Goal: Task Accomplishment & Management: Use online tool/utility

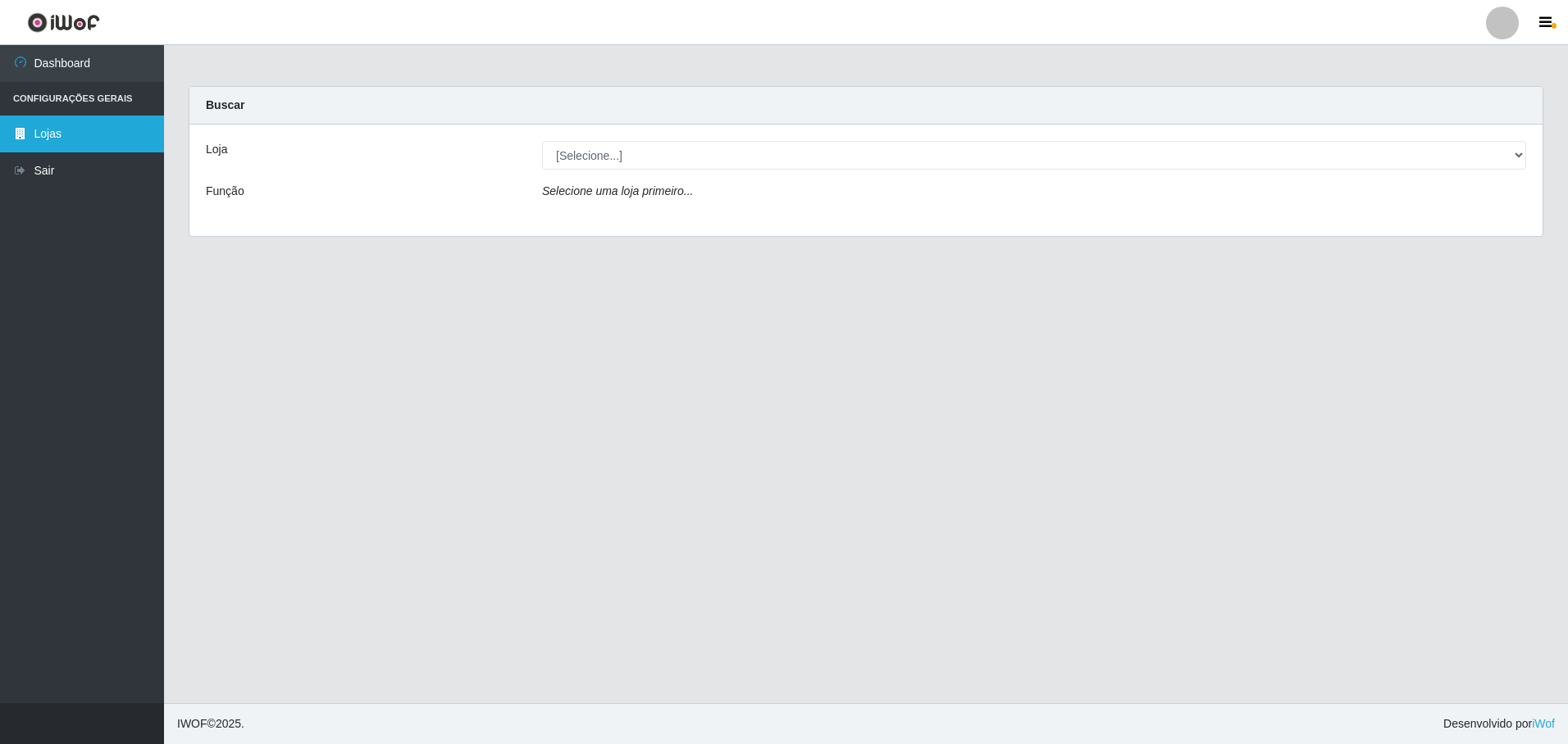
click at [61, 134] on link "Lojas" at bounding box center [82, 134] width 164 height 37
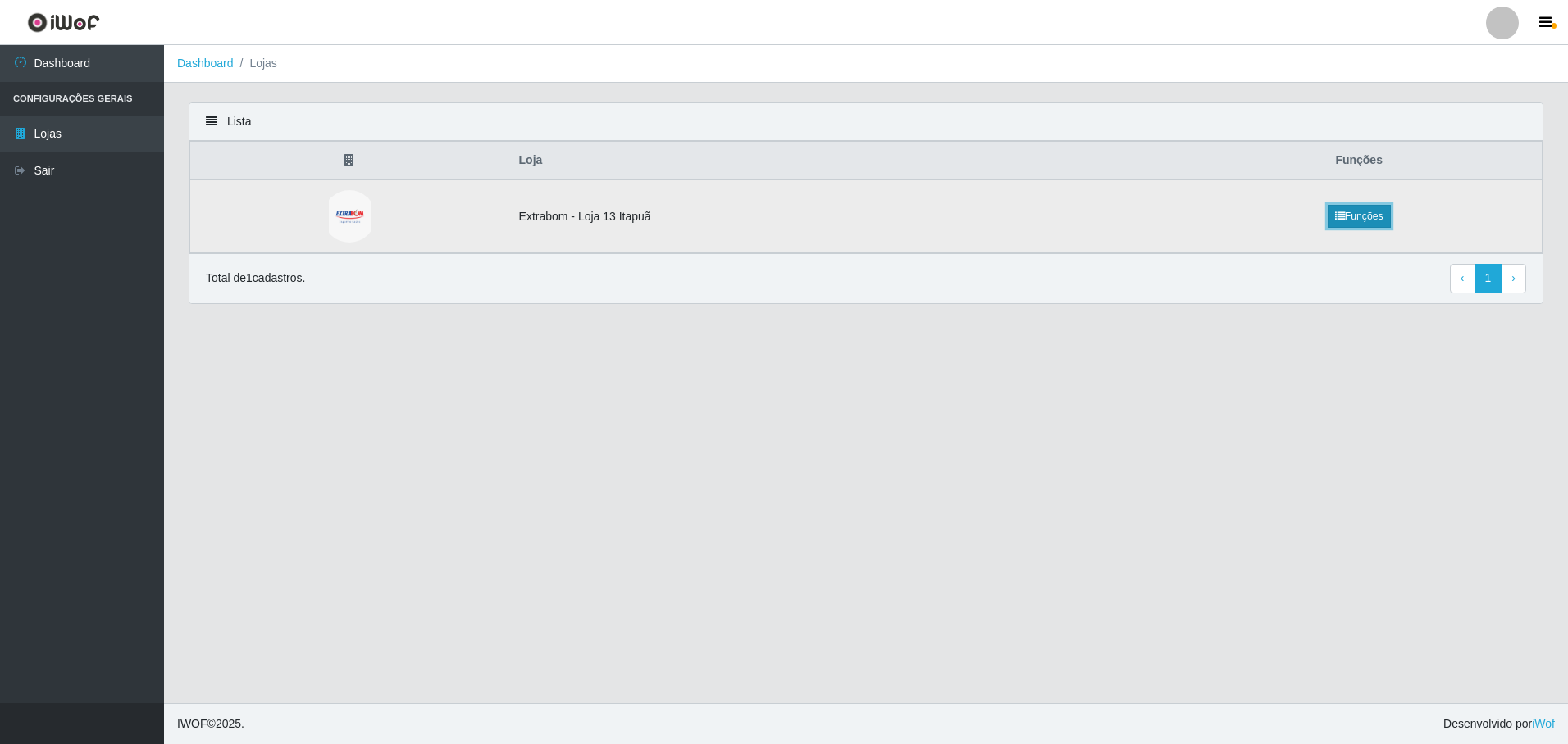
click at [1360, 209] on link "Funções" at bounding box center [1358, 216] width 63 height 23
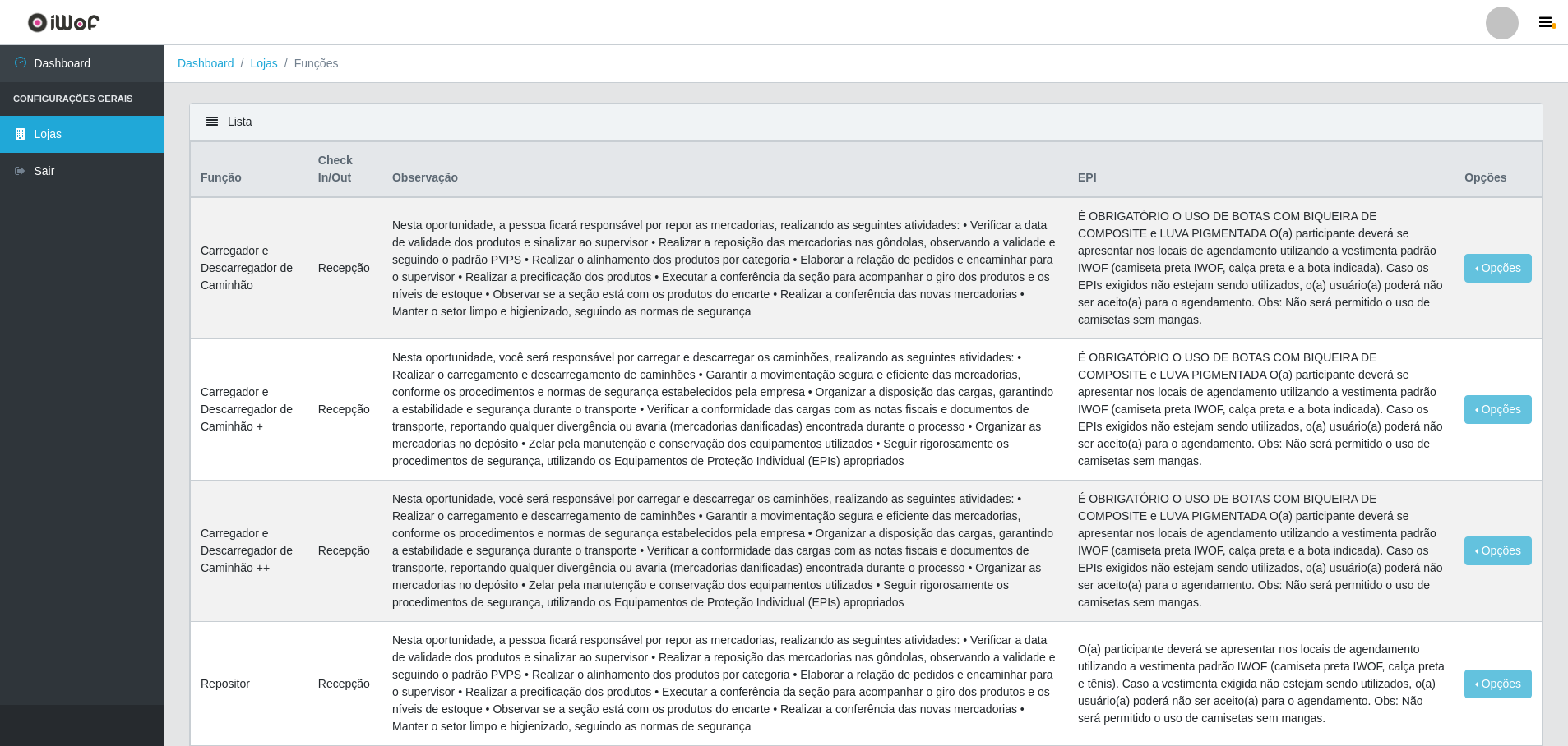
click at [130, 132] on link "Lojas" at bounding box center [82, 134] width 164 height 37
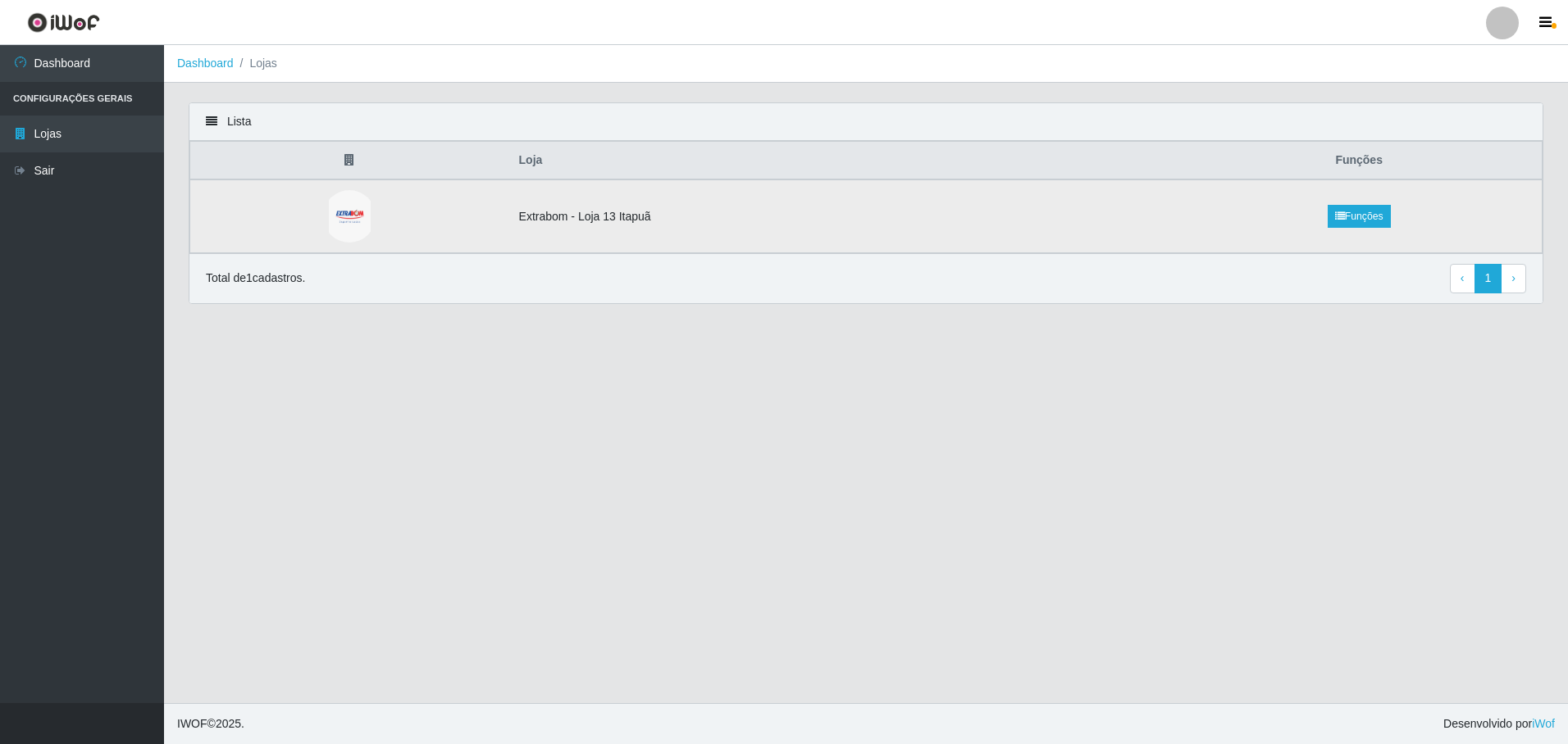
click at [629, 214] on td "Extrabom - Loja 13 Itapuã" at bounding box center [843, 216] width 668 height 74
click at [357, 209] on img at bounding box center [349, 216] width 41 height 53
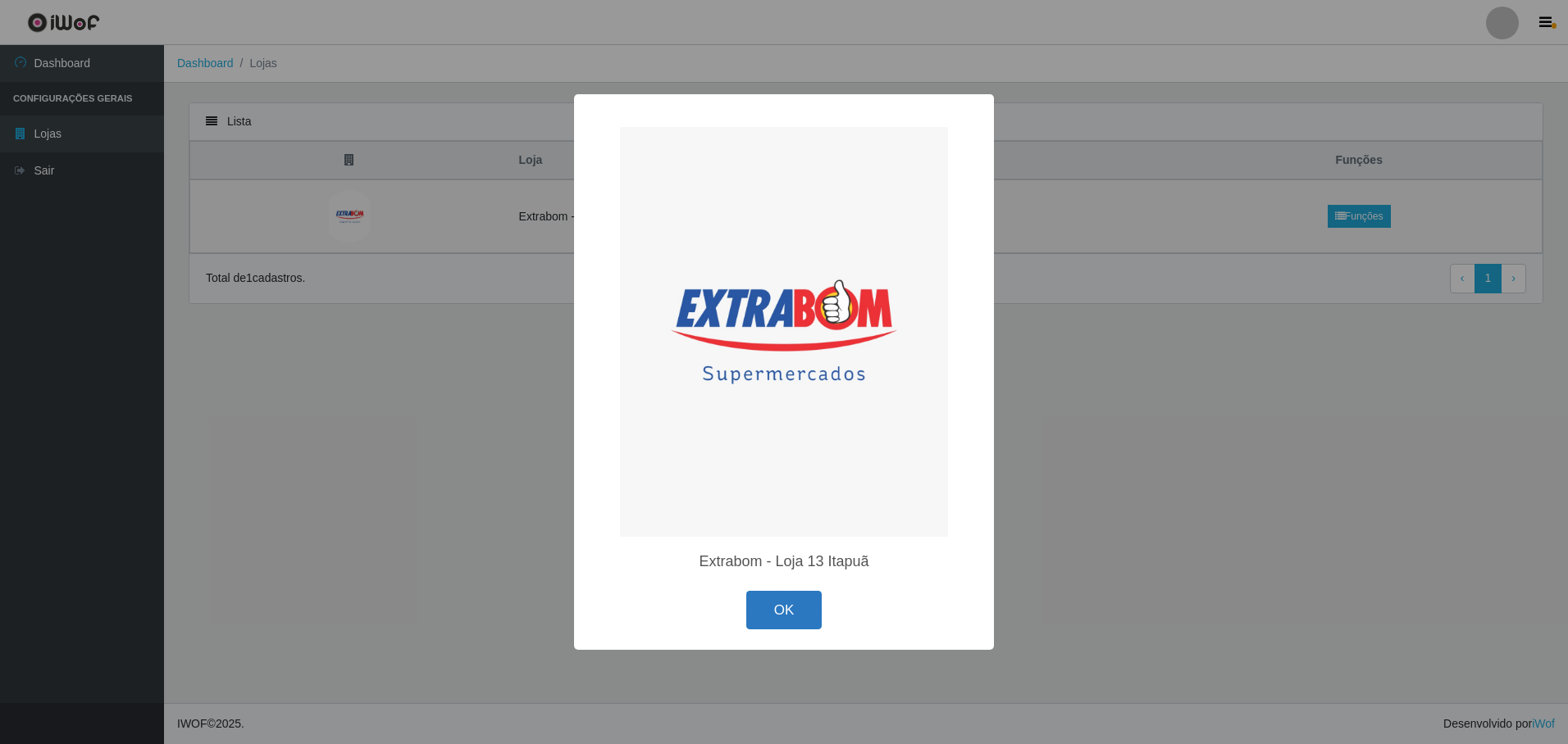
click at [762, 616] on button "OK" at bounding box center [784, 610] width 76 height 39
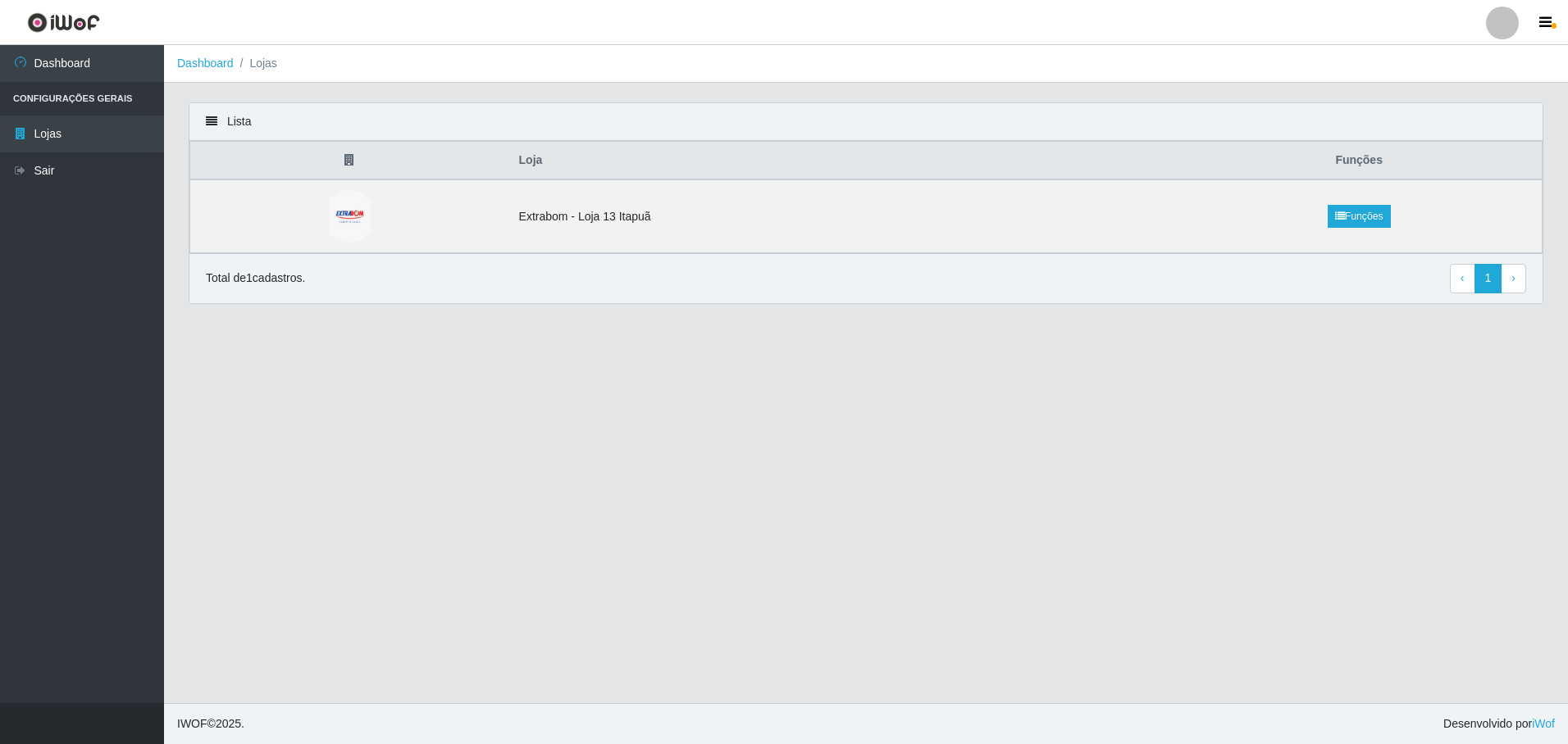
click at [86, 101] on li "Configurações Gerais" at bounding box center [82, 98] width 164 height 34
click at [211, 115] on div "Lista" at bounding box center [866, 122] width 1353 height 38
click at [211, 122] on icon at bounding box center [211, 121] width 11 height 11
click at [1555, 19] on button "button" at bounding box center [1547, 22] width 41 height 23
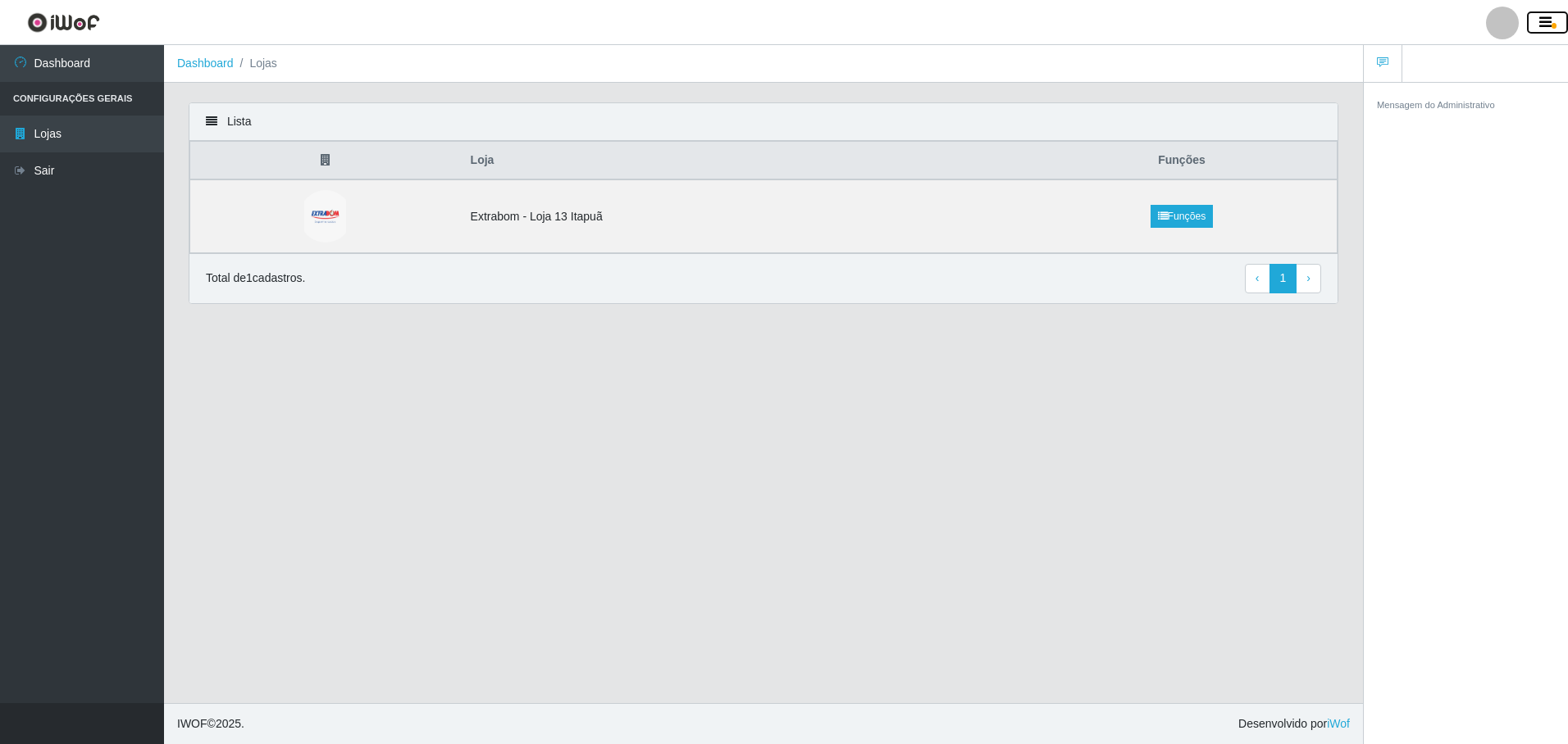
click at [1555, 20] on button "button" at bounding box center [1547, 22] width 41 height 23
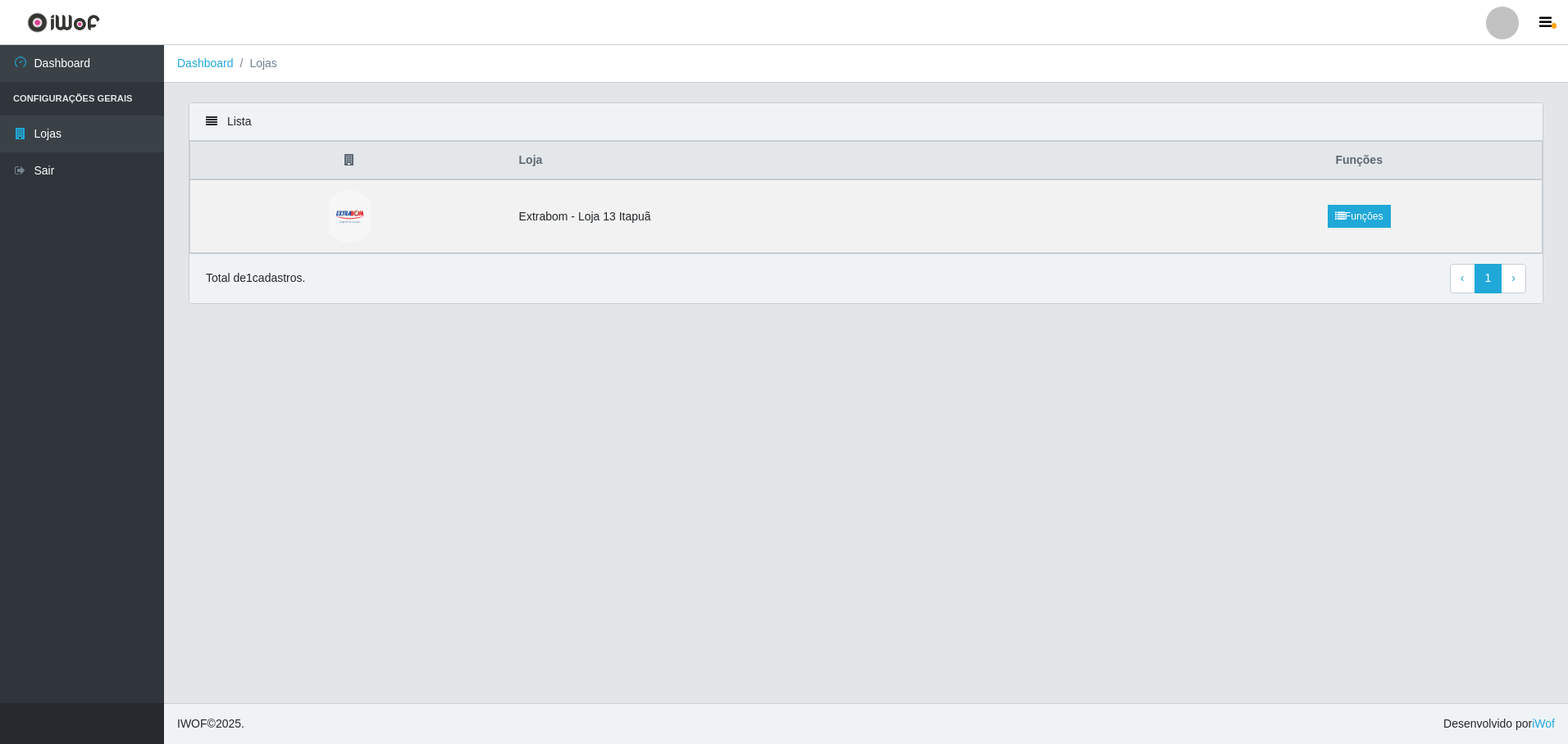
click at [342, 159] on th at bounding box center [350, 160] width 319 height 39
click at [521, 162] on th "Loja" at bounding box center [843, 160] width 668 height 39
click at [41, 96] on li "Configurações Gerais" at bounding box center [82, 98] width 164 height 34
click at [25, 66] on icon at bounding box center [20, 62] width 15 height 11
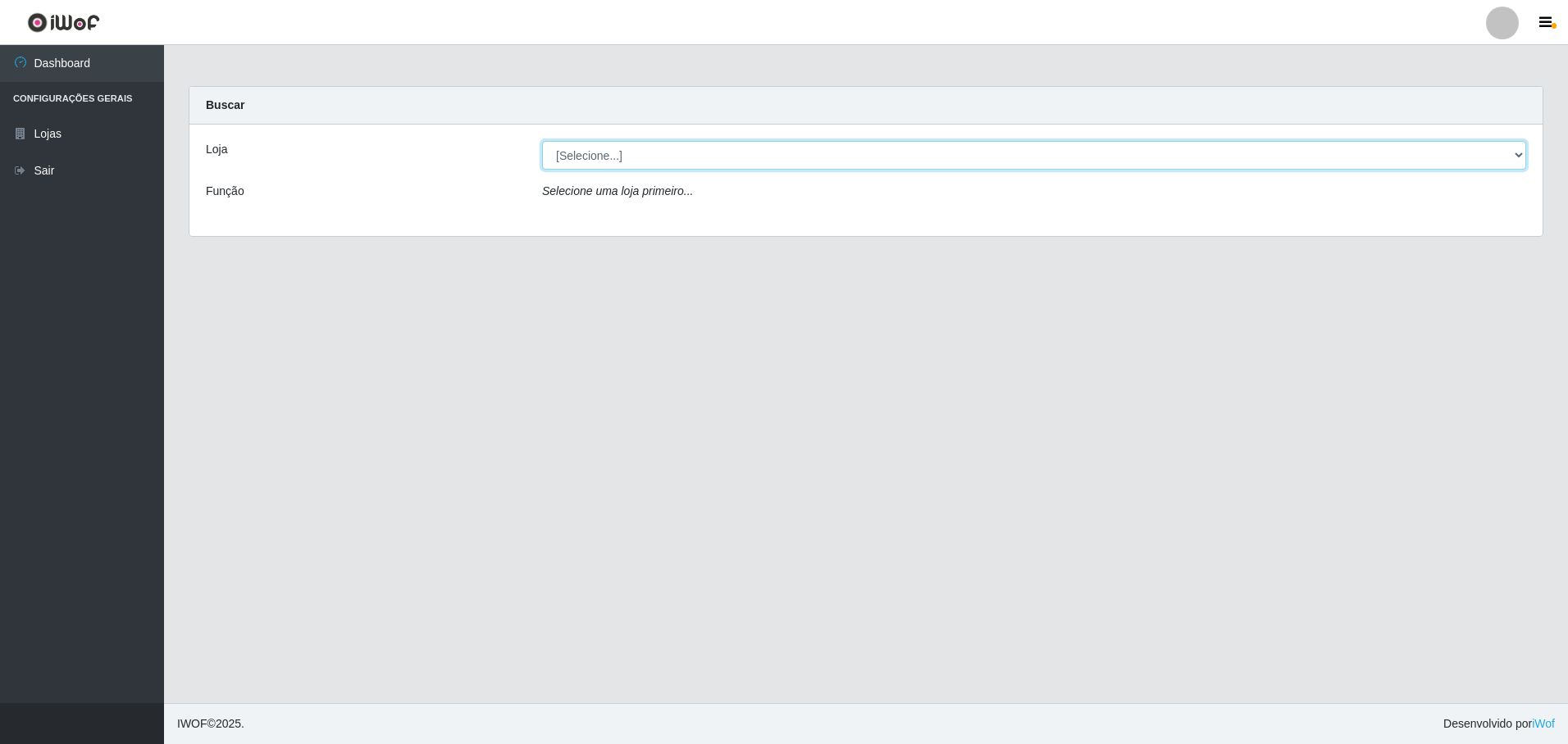
click at [628, 152] on select "[Selecione...] Extrabom - Loja 13 [GEOGRAPHIC_DATA]" at bounding box center [1033, 155] width 984 height 28
select select "436"
click at [542, 141] on select "[Selecione...] Extrabom - Loja 13 [GEOGRAPHIC_DATA]" at bounding box center [1033, 155] width 984 height 28
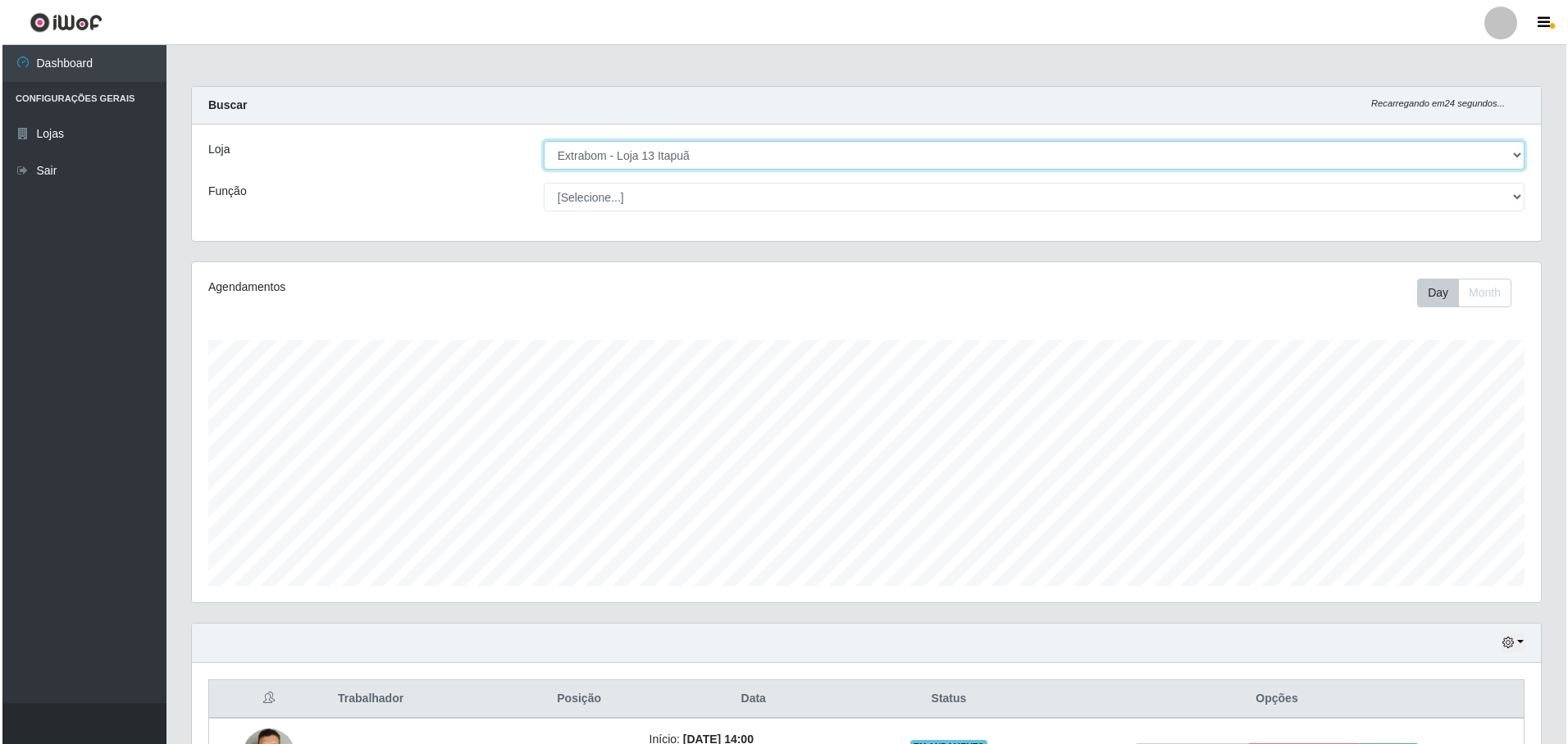
scroll to position [246, 0]
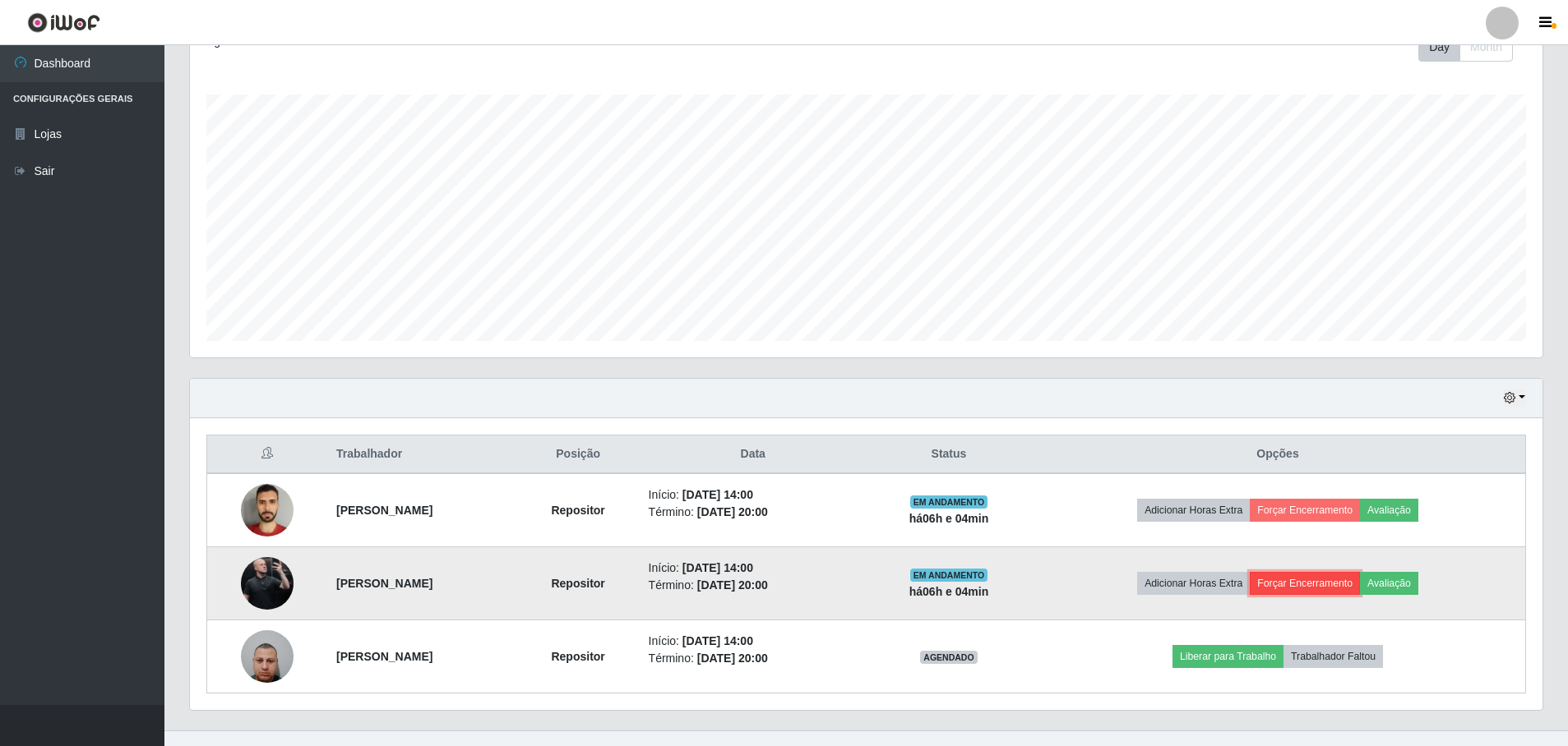
click at [1312, 583] on button "Forçar Encerramento" at bounding box center [1304, 583] width 110 height 23
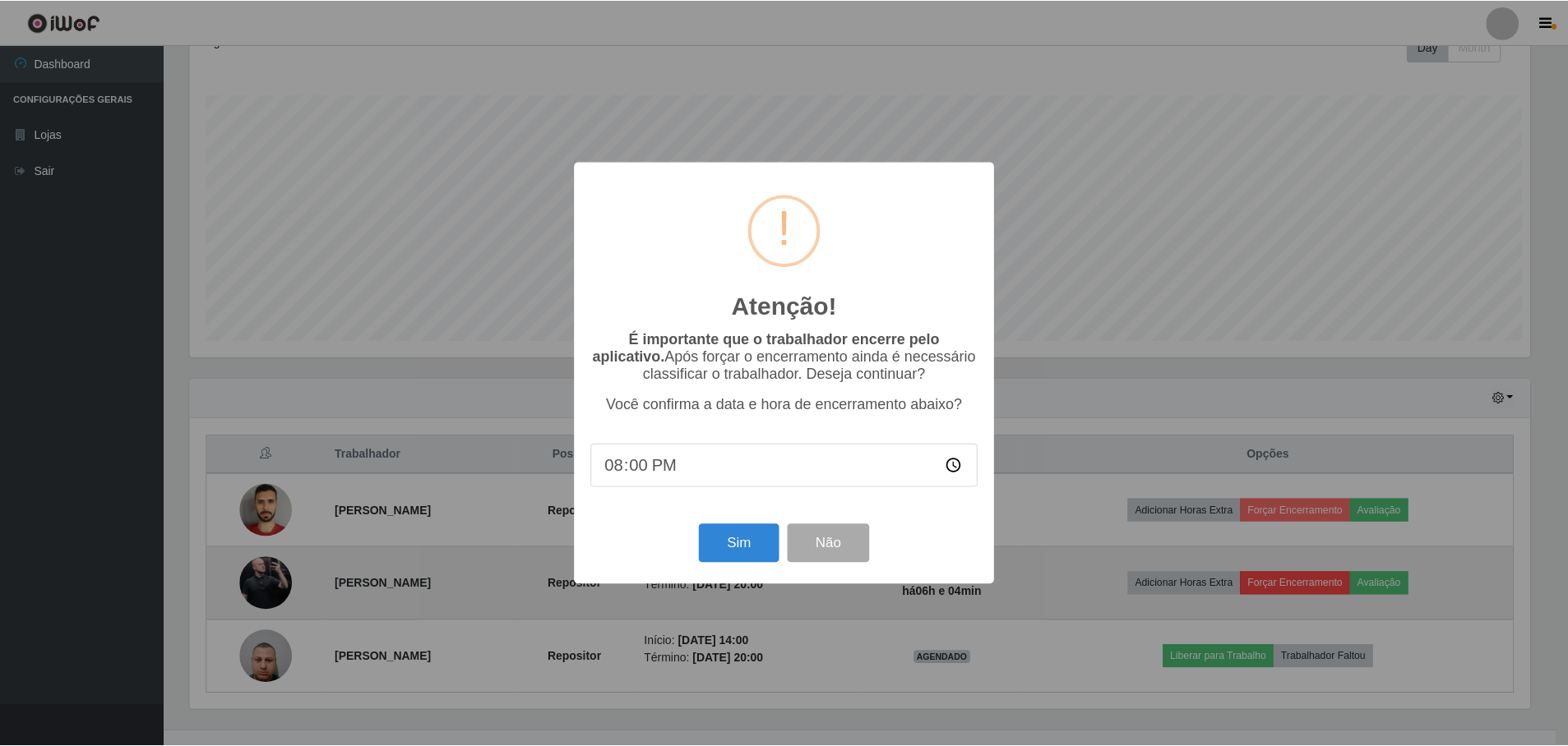
scroll to position [341, 1344]
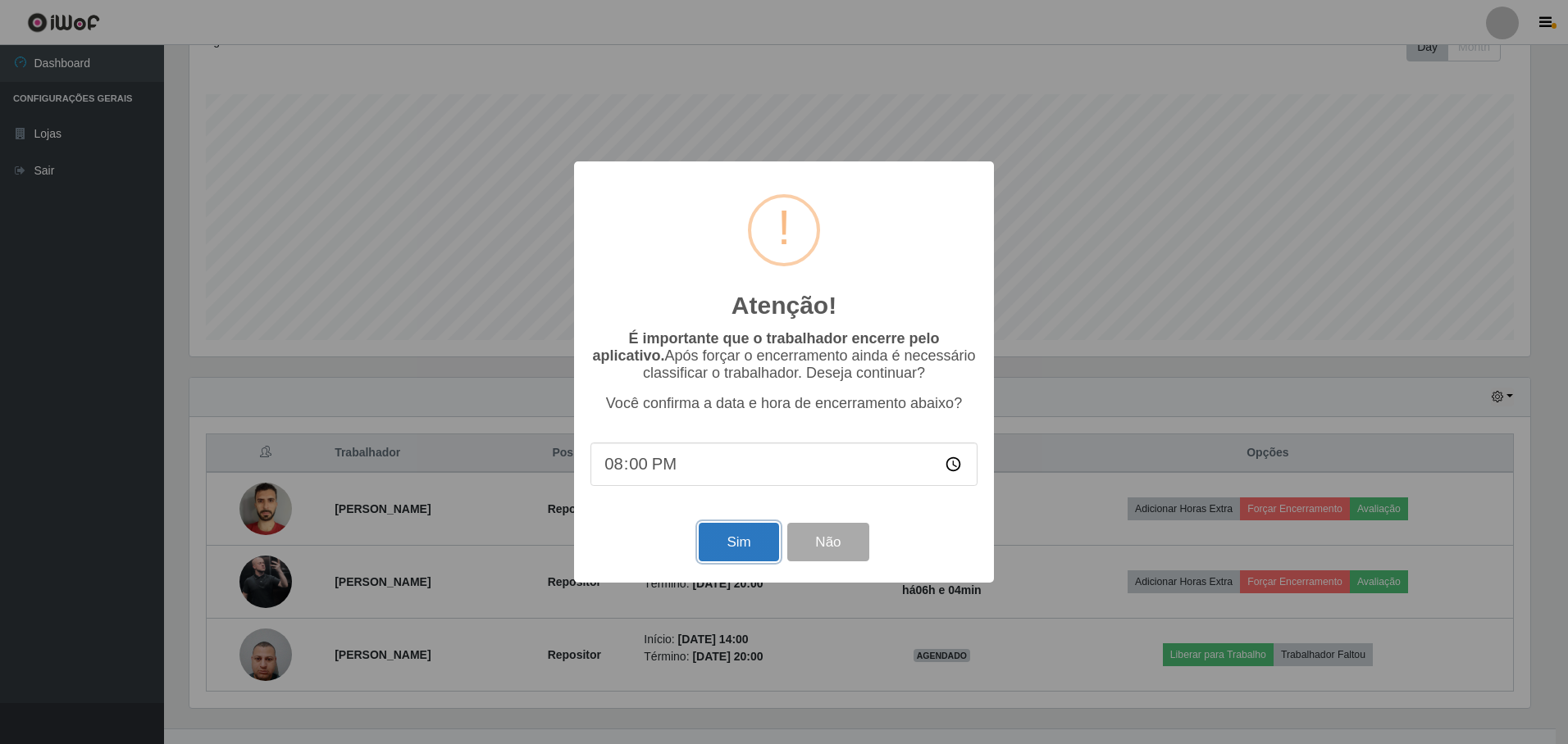
click at [761, 544] on button "Sim" at bounding box center [738, 542] width 79 height 39
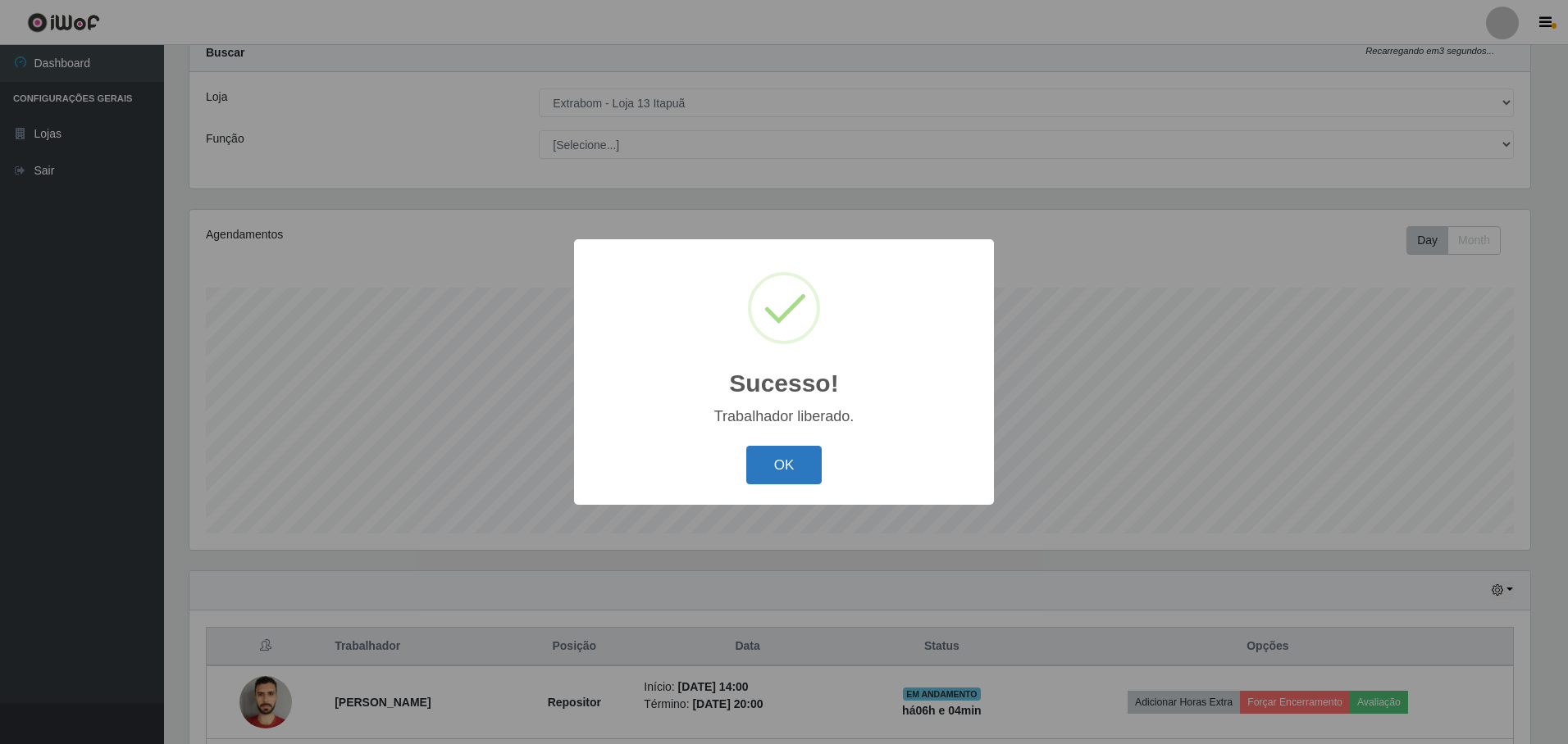
click at [806, 470] on button "OK" at bounding box center [784, 465] width 76 height 39
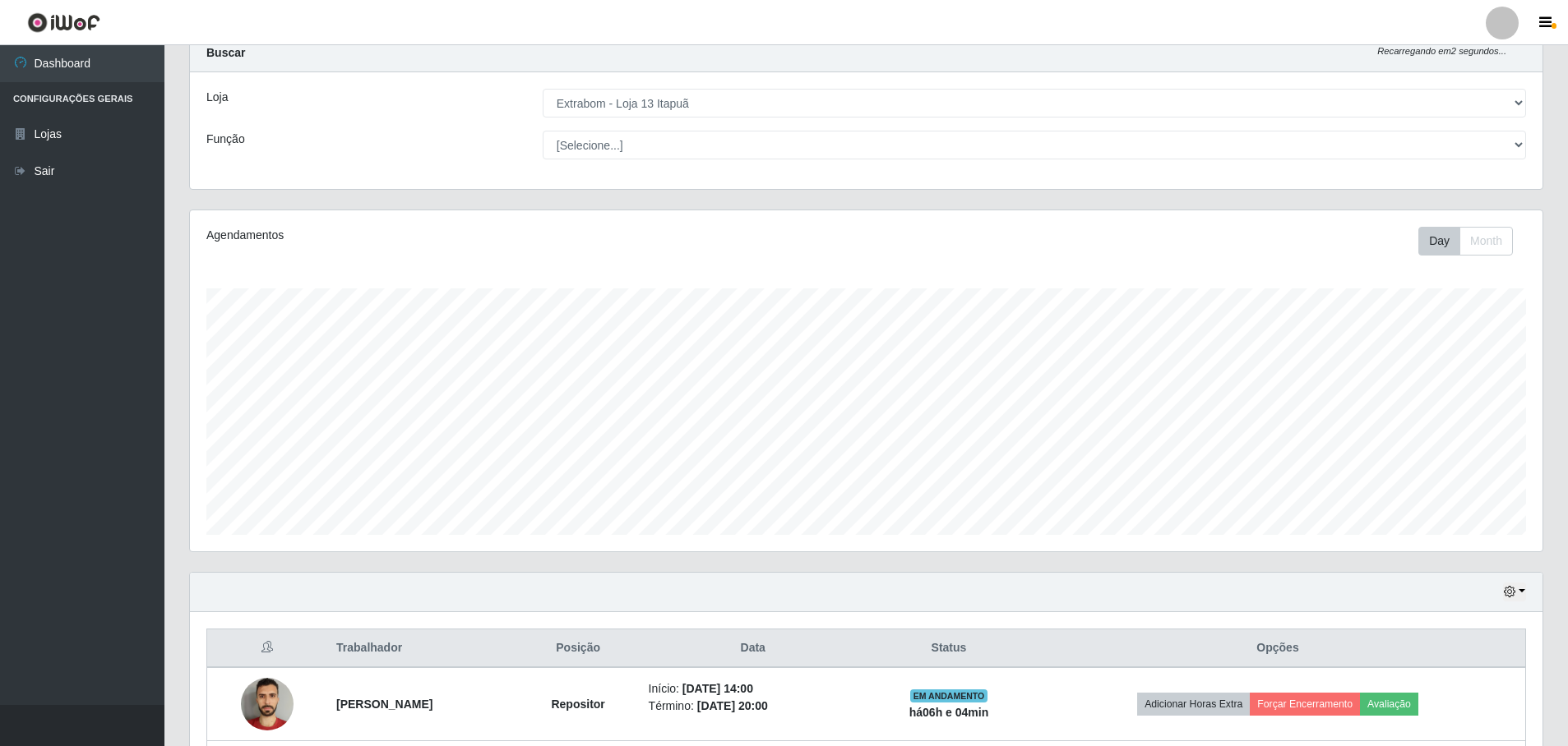
scroll to position [199, 0]
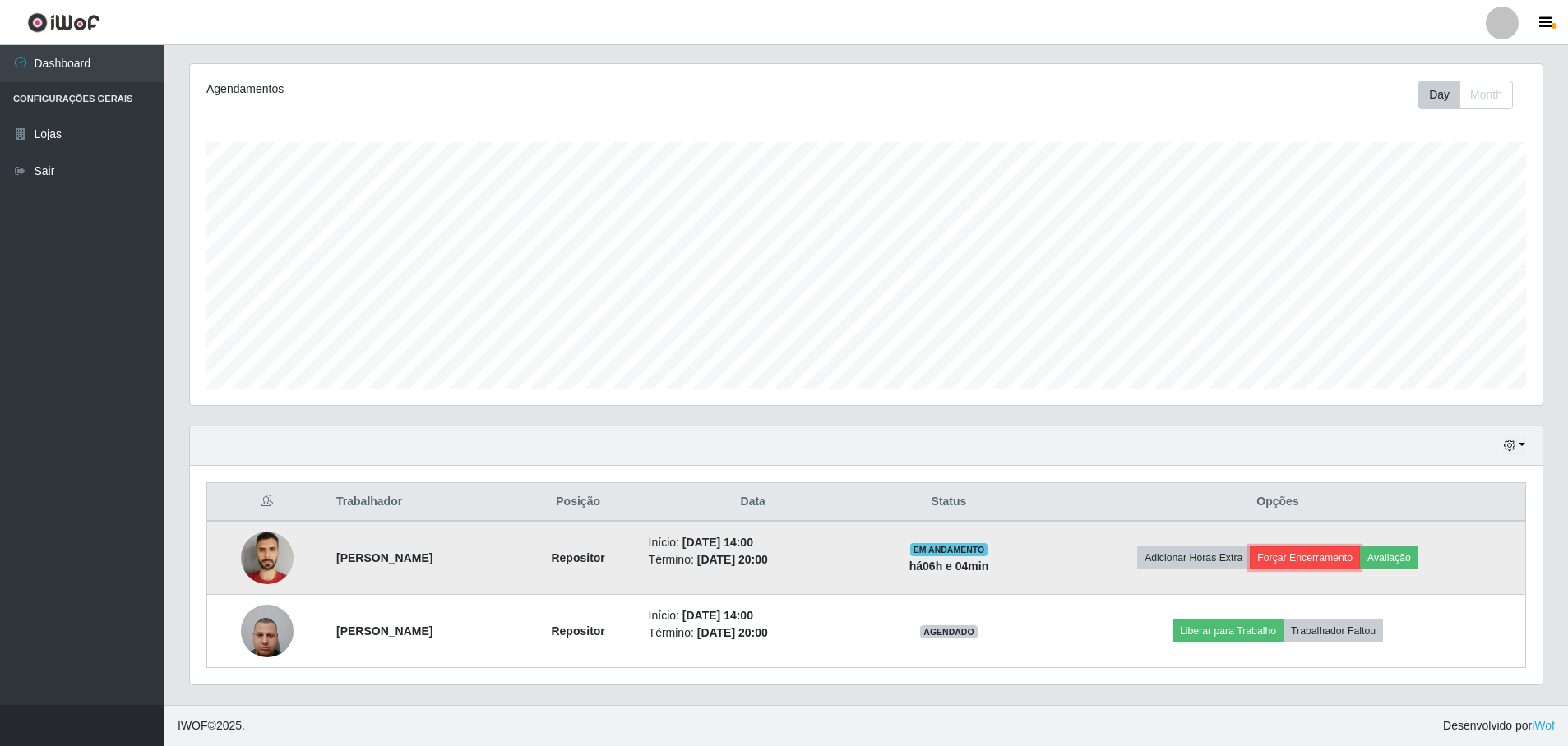
click at [1360, 558] on button "Forçar Encerramento" at bounding box center [1304, 558] width 110 height 23
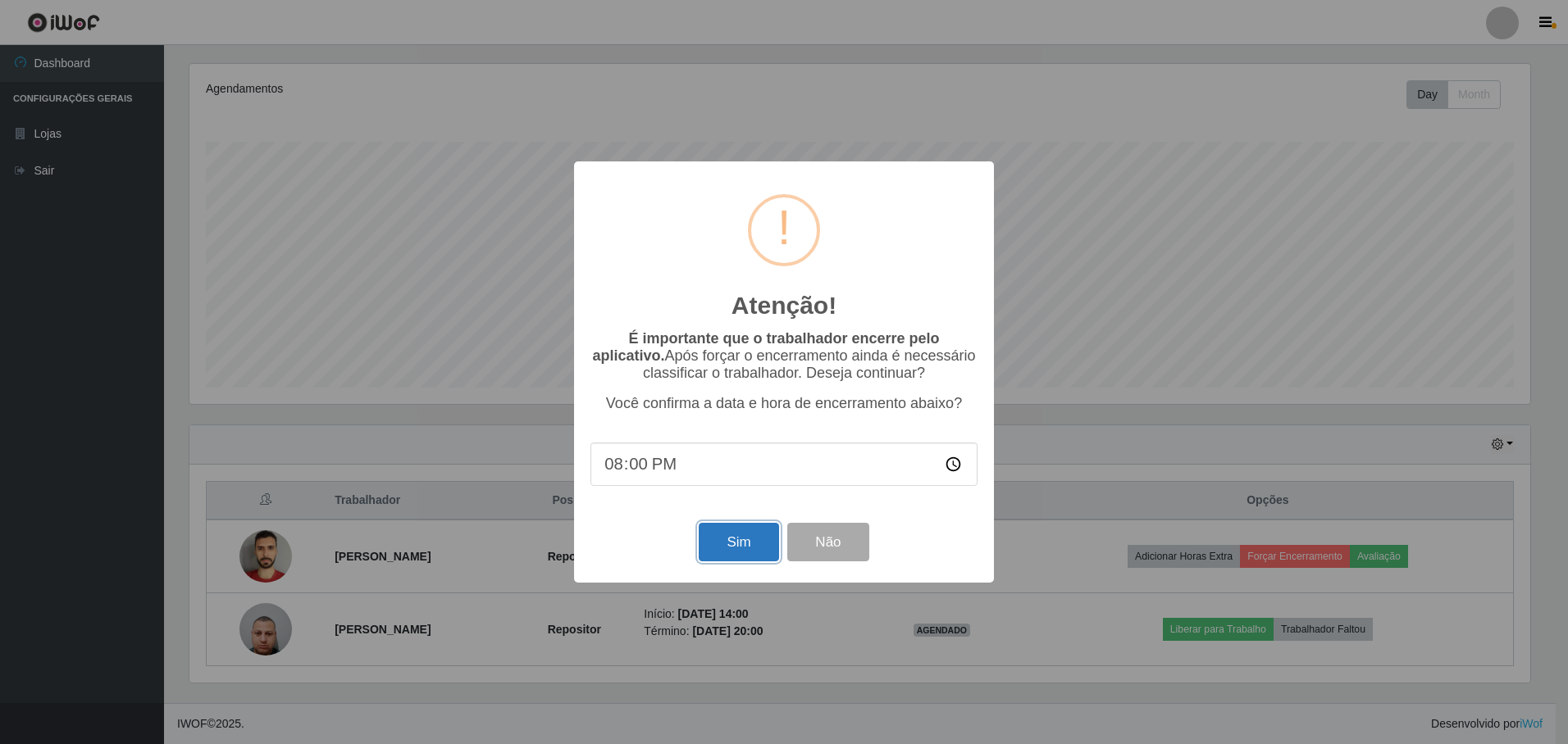
click at [741, 547] on button "Sim" at bounding box center [738, 542] width 79 height 39
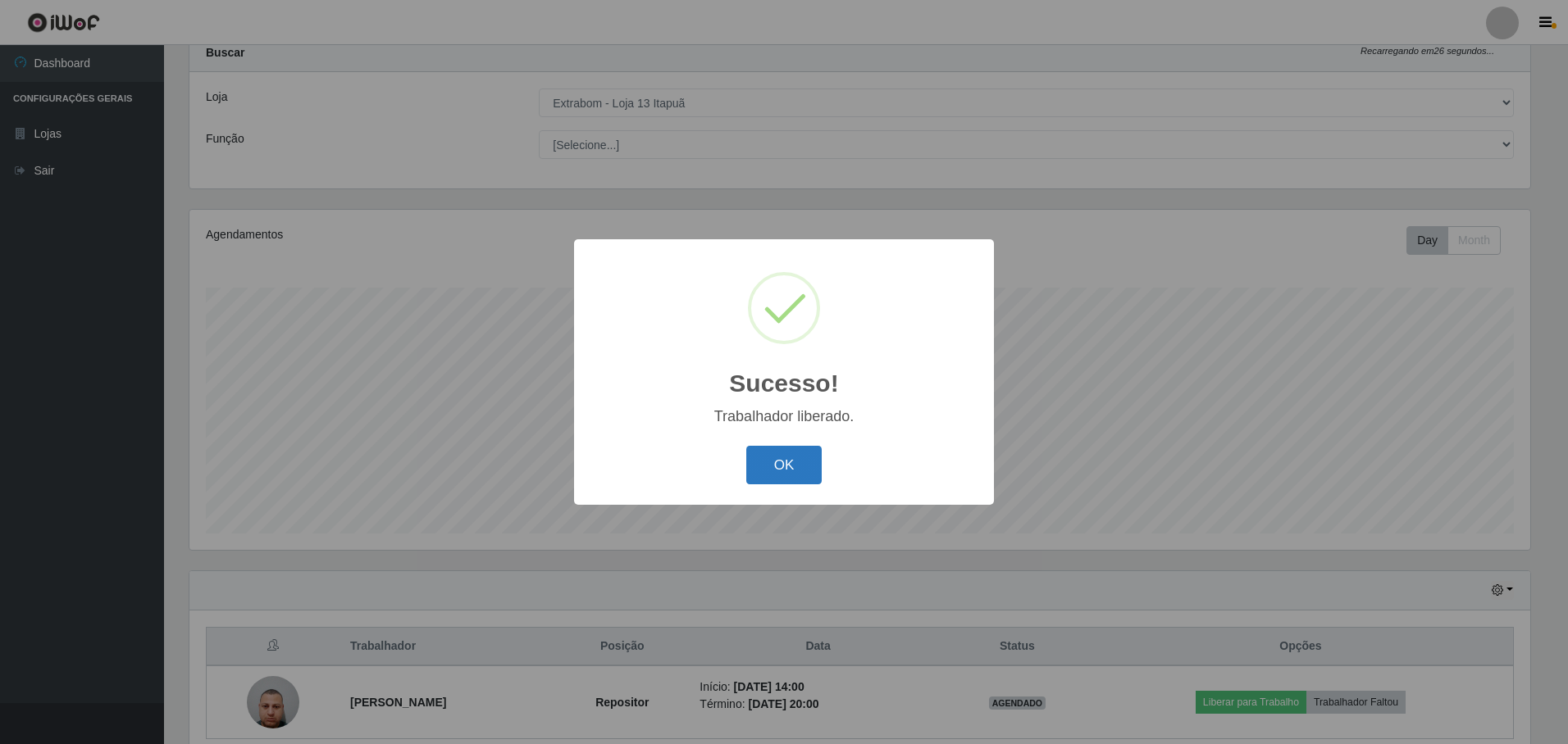
click at [798, 478] on button "OK" at bounding box center [784, 465] width 76 height 39
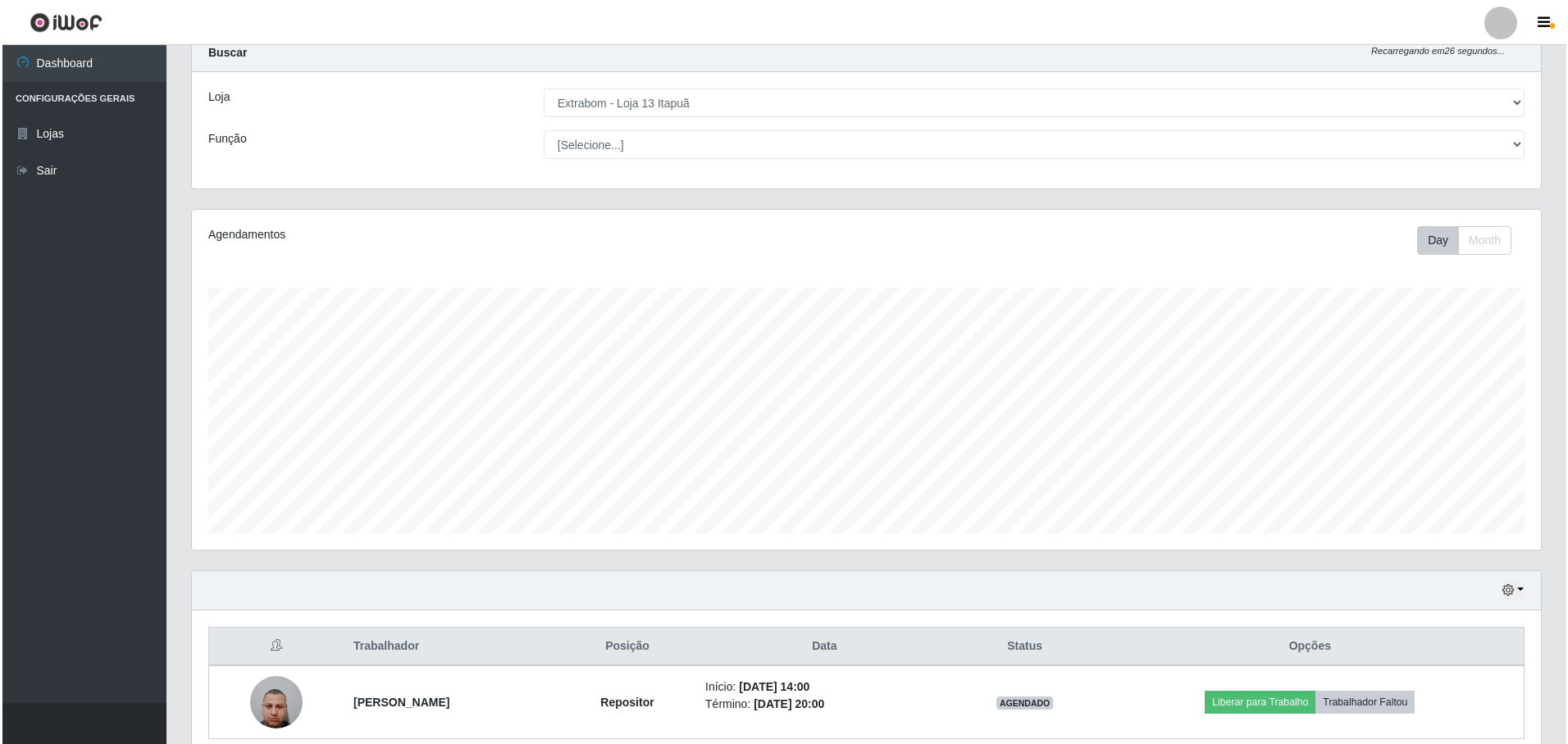
scroll to position [125, 0]
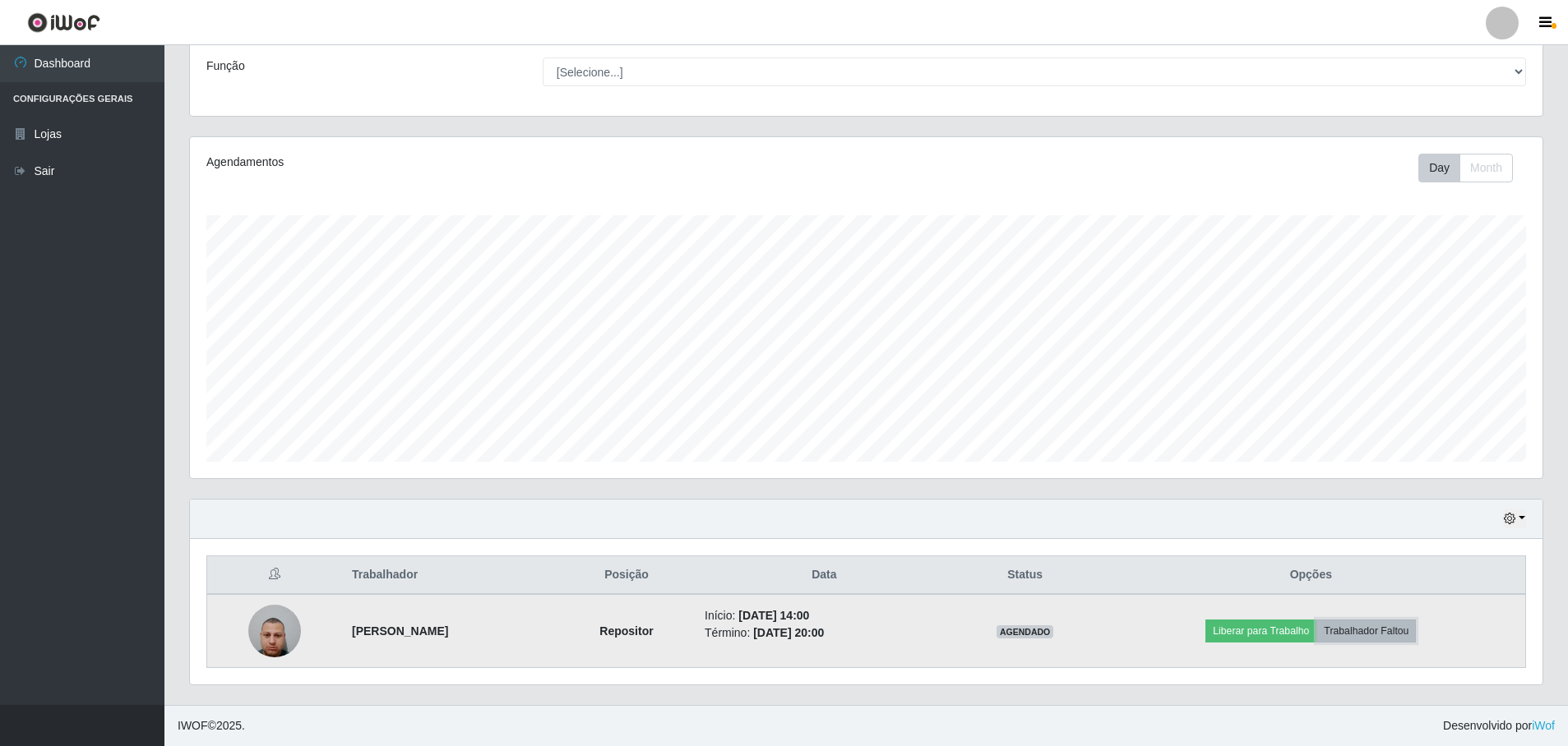
click at [1404, 632] on button "Trabalhador Faltou" at bounding box center [1366, 631] width 99 height 23
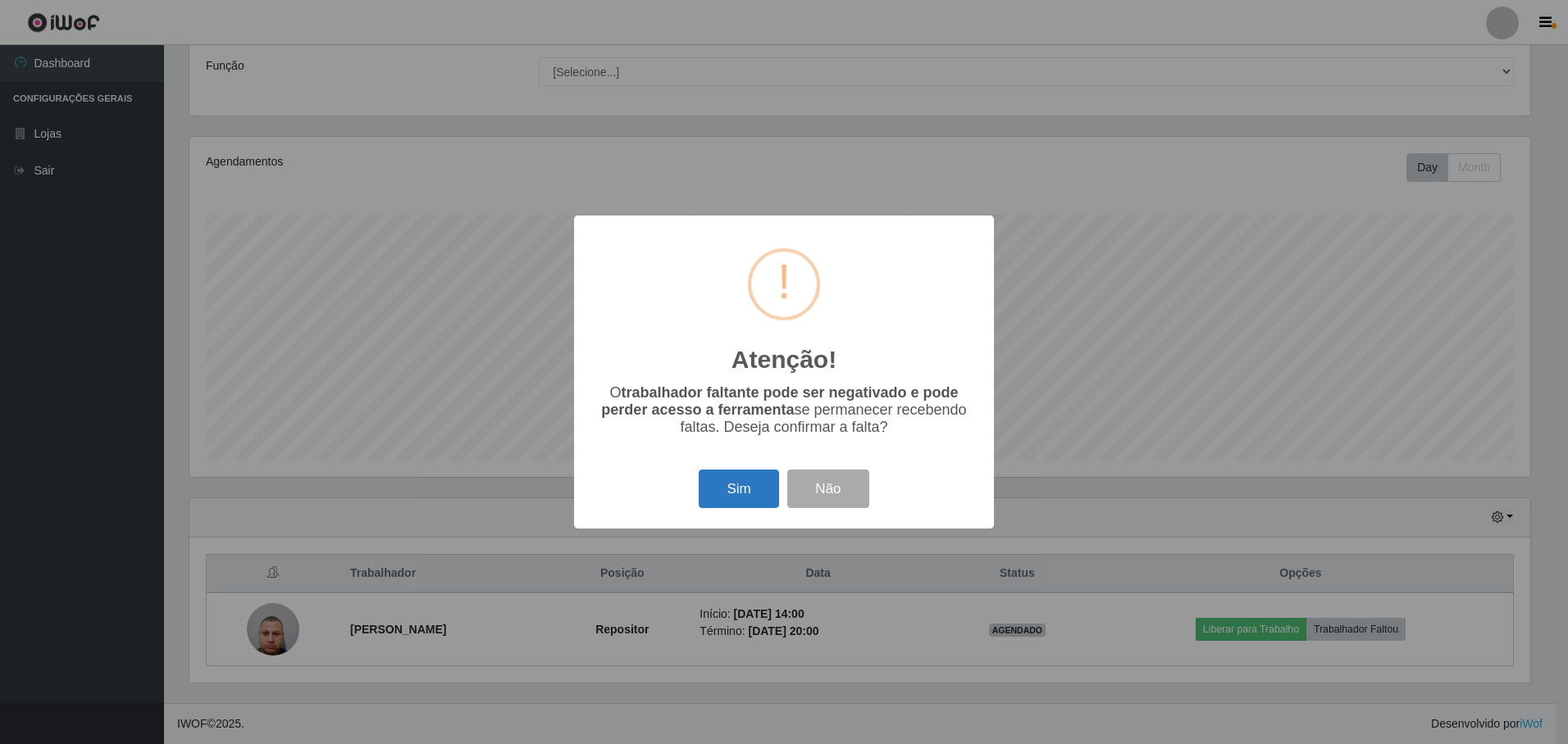
click at [743, 489] on button "Sim" at bounding box center [738, 489] width 79 height 39
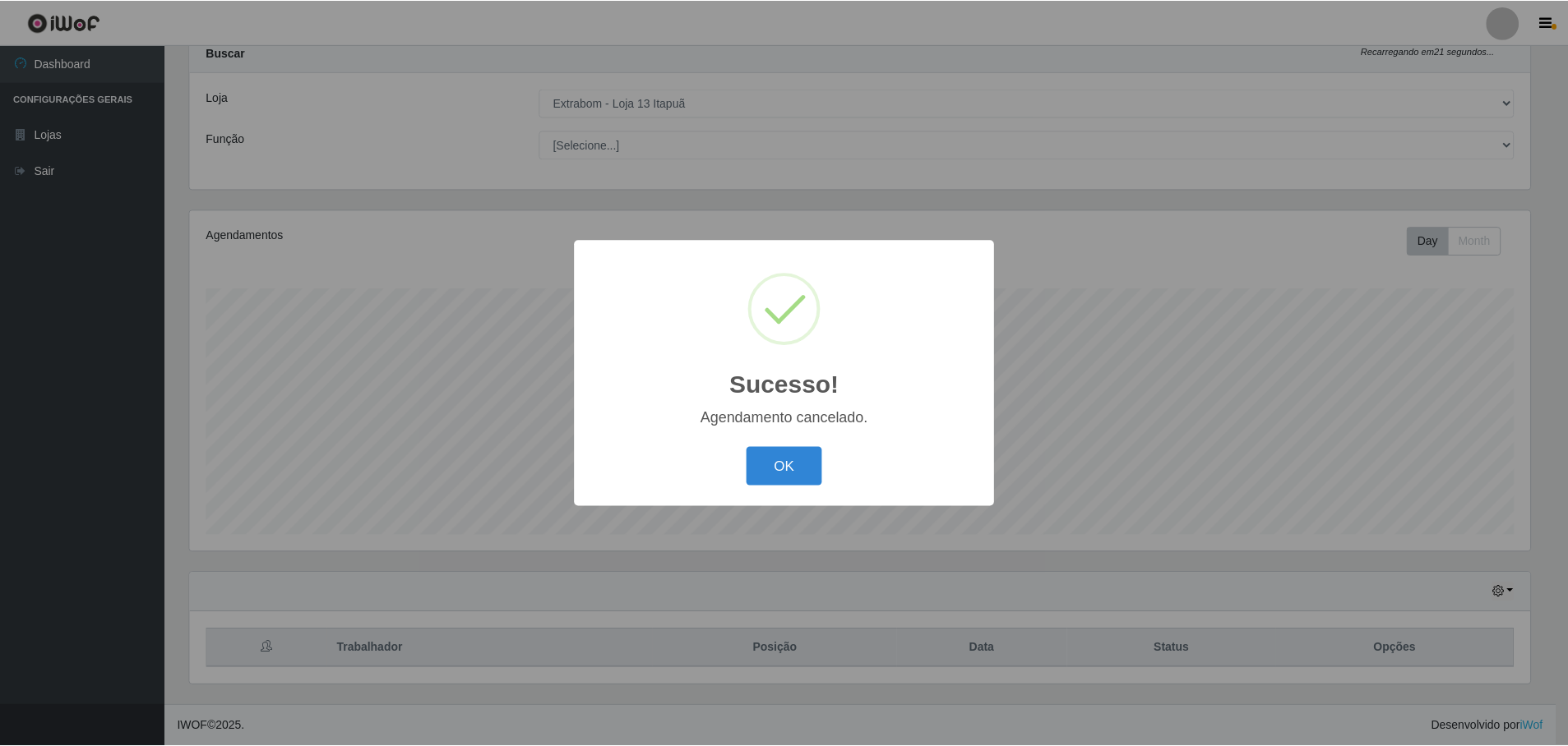
scroll to position [53, 0]
click at [808, 459] on button "OK" at bounding box center [786, 466] width 76 height 39
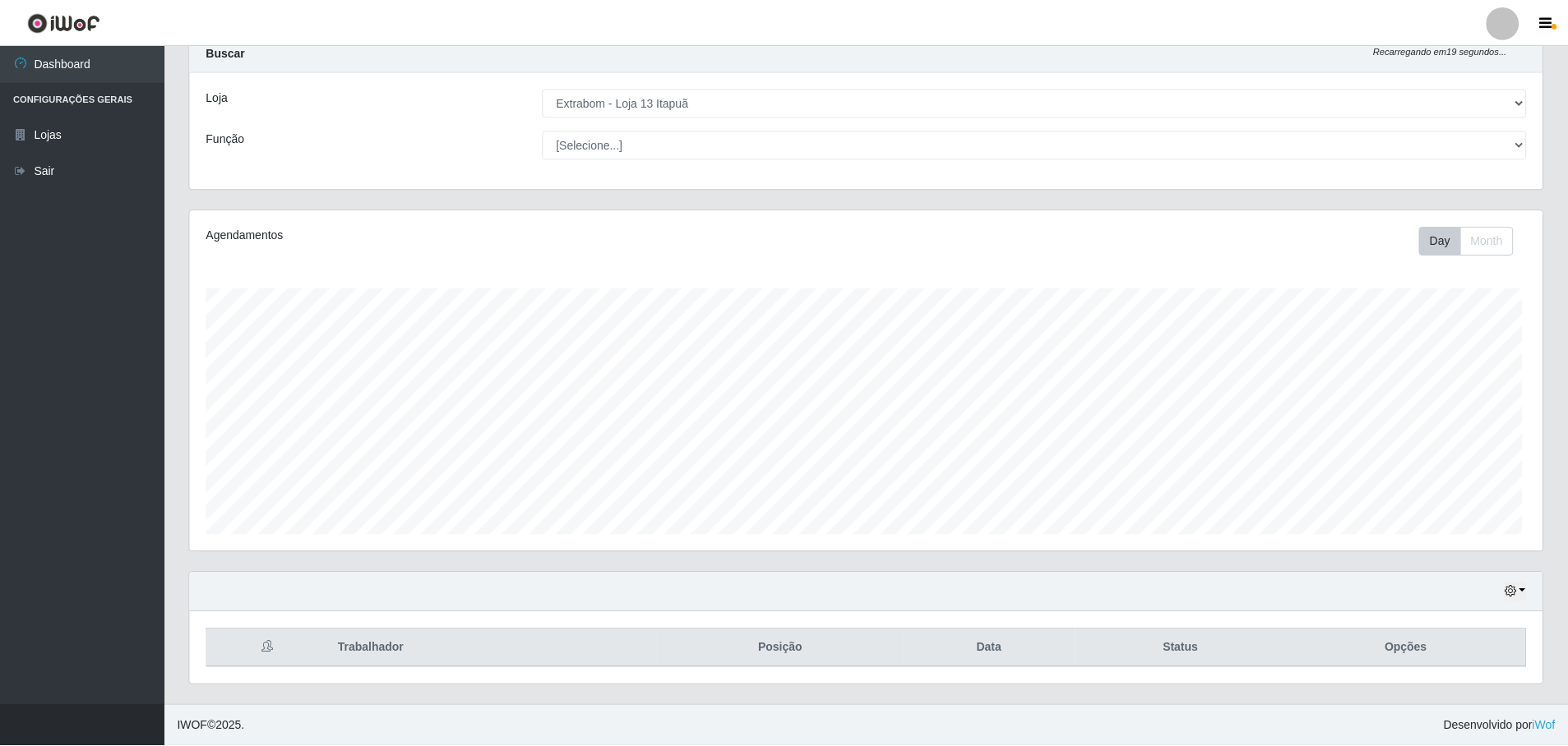
scroll to position [341, 1353]
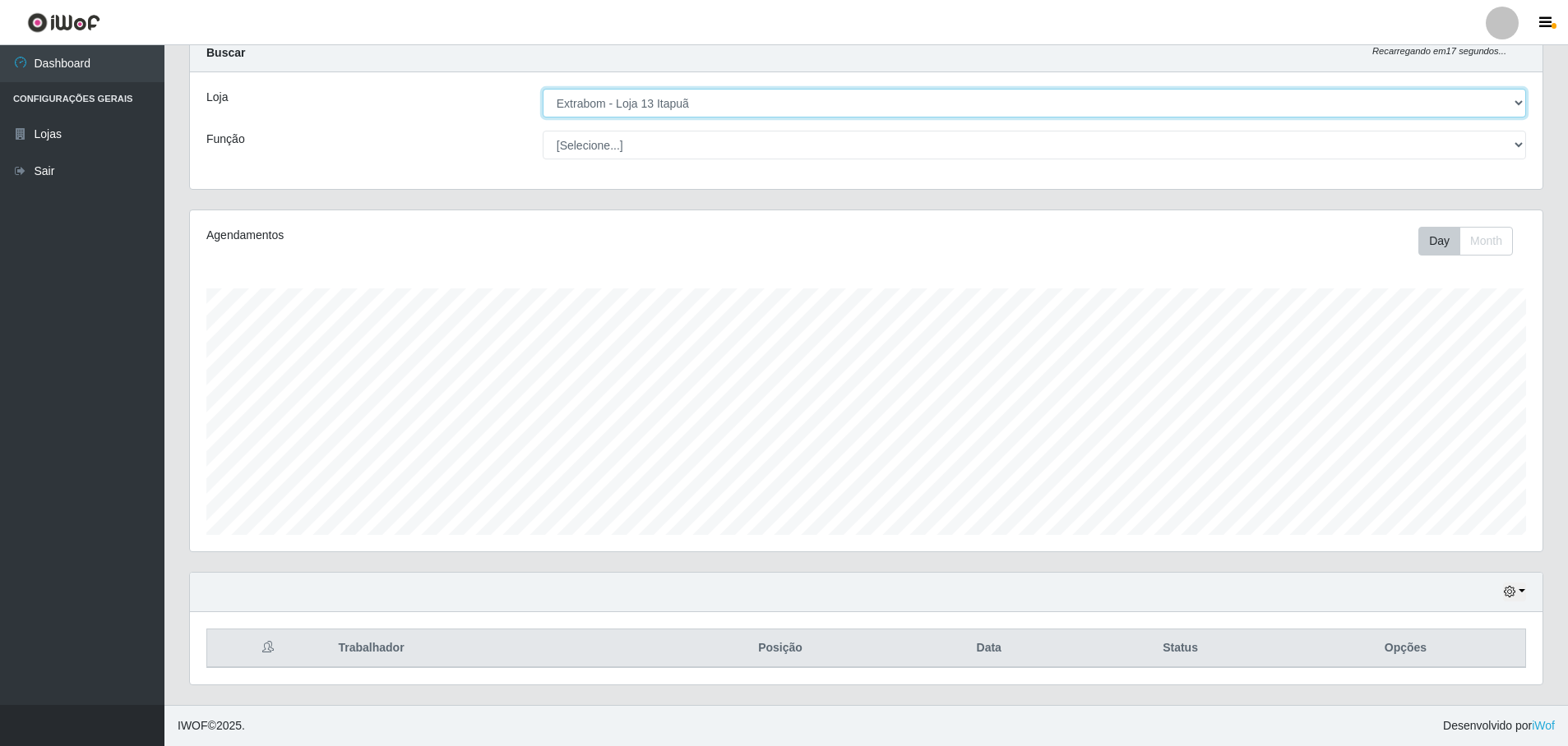
click at [1125, 108] on select "[Selecione...] Extrabom - Loja 13 [GEOGRAPHIC_DATA]" at bounding box center [1034, 103] width 983 height 29
click at [542, 89] on select "[Selecione...] Extrabom - Loja 13 [GEOGRAPHIC_DATA]" at bounding box center [1034, 103] width 983 height 29
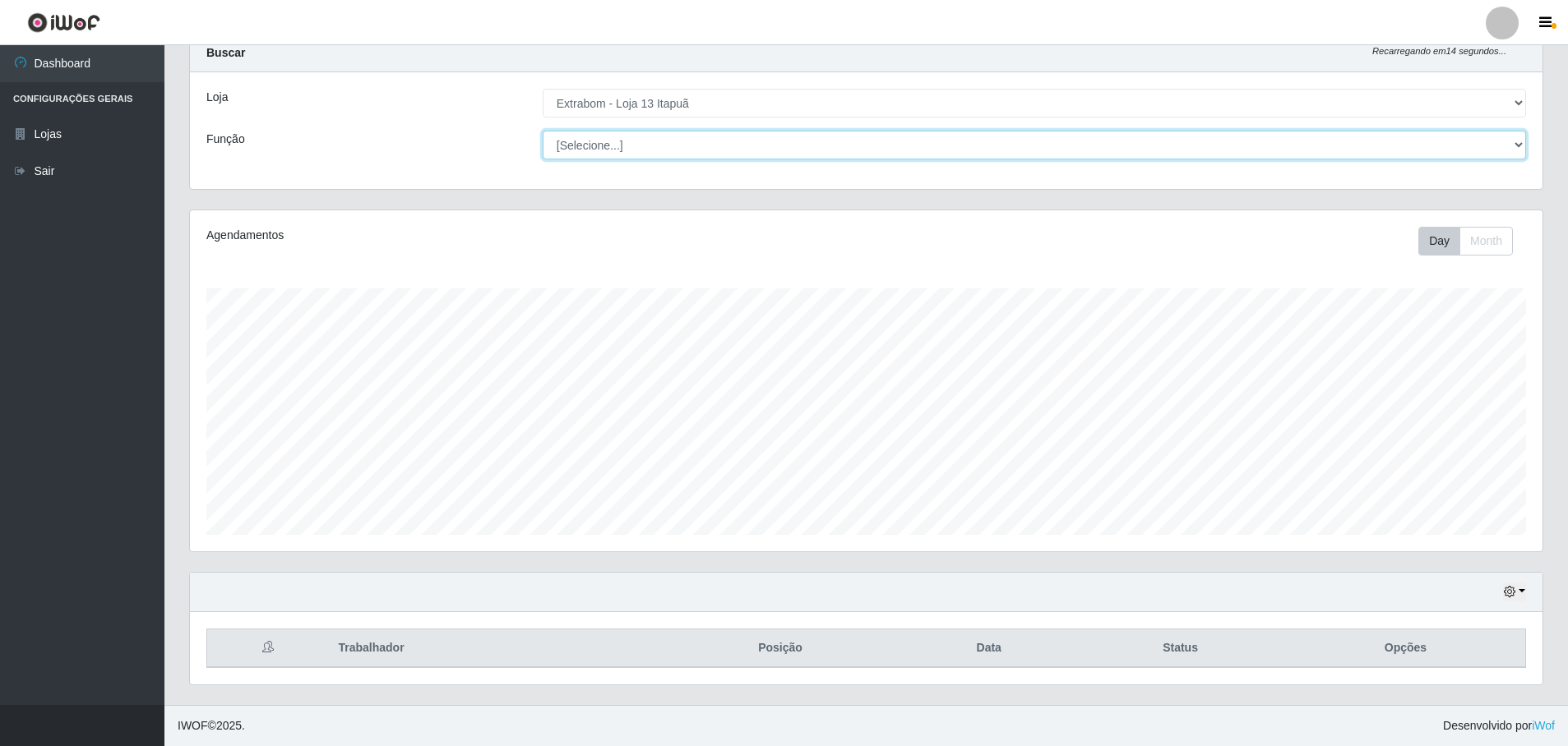
click at [1058, 150] on select "[Selecione...] Carregador e Descarregador de Caminhão Carregador e Descarregado…" at bounding box center [1034, 144] width 983 height 29
click at [424, 149] on div "Função" at bounding box center [362, 144] width 336 height 29
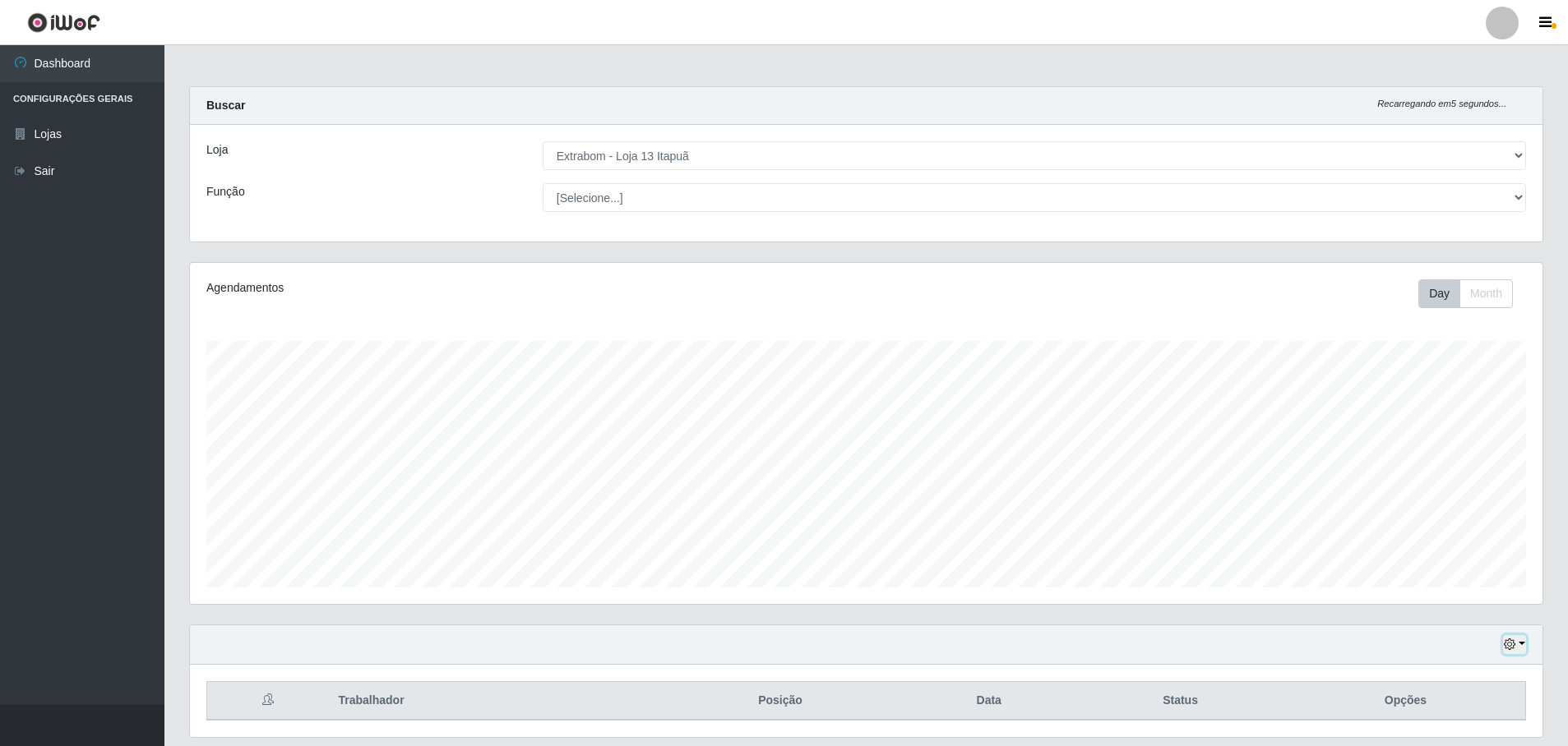
click at [1519, 639] on button "button" at bounding box center [1514, 645] width 23 height 19
click at [1162, 635] on div "Hoje 1 dia 3 dias 1 Semana Não encerrados" at bounding box center [867, 645] width 1353 height 40
